Goal: Navigation & Orientation: Find specific page/section

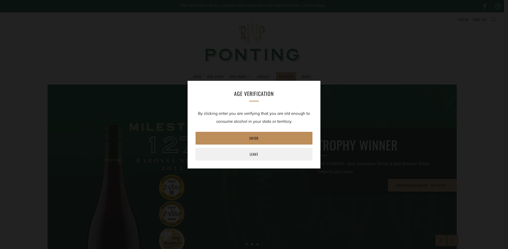
click at [261, 141] on link "Enter" at bounding box center [254, 138] width 117 height 13
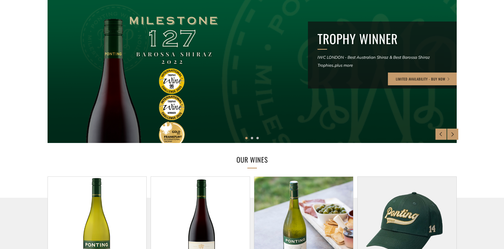
scroll to position [186, 0]
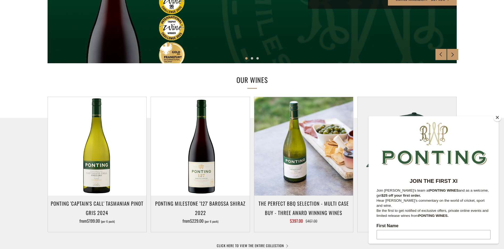
drag, startPoint x: 498, startPoint y: 118, endPoint x: 43, endPoint y: 0, distance: 469.6
click at [498, 118] on button "Close" at bounding box center [497, 117] width 8 height 8
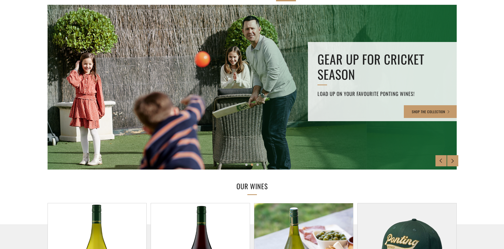
scroll to position [0, 0]
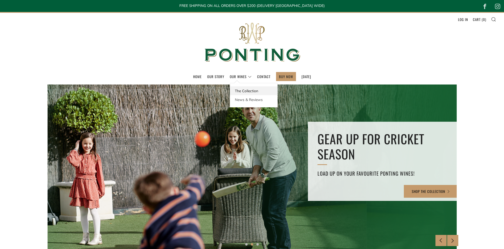
click at [237, 91] on link "The Collection" at bounding box center [253, 90] width 47 height 9
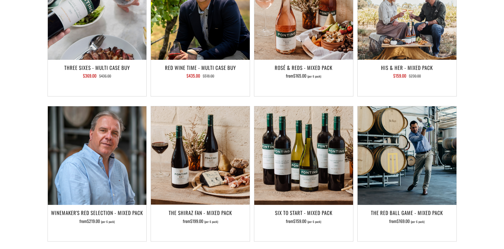
scroll to position [797, 0]
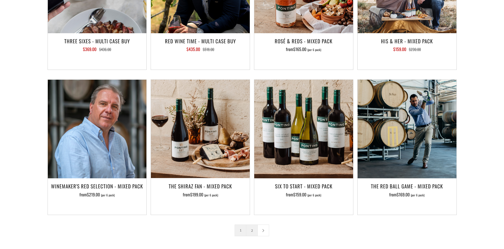
click at [250, 225] on link "2" at bounding box center [251, 230] width 11 height 11
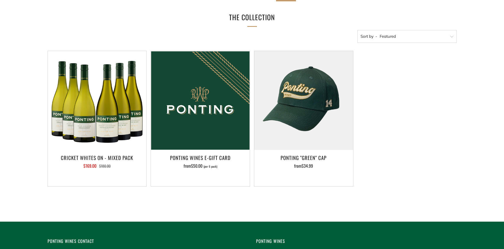
scroll to position [106, 0]
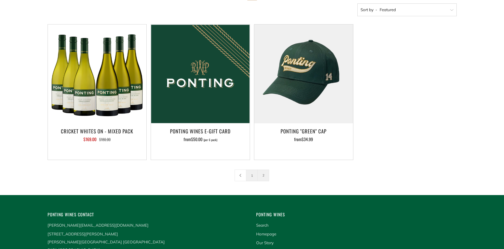
click at [250, 175] on link "1" at bounding box center [251, 175] width 11 height 11
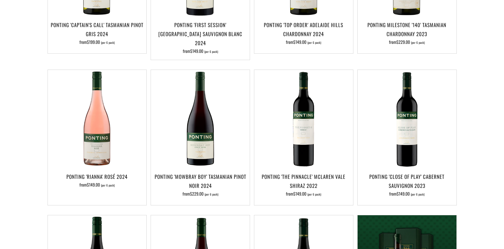
scroll to position [53, 0]
